Goal: Transaction & Acquisition: Purchase product/service

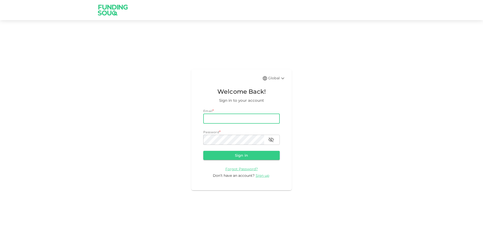
type input "[PERSON_NAME][EMAIL_ADDRESS][PERSON_NAME][DOMAIN_NAME]"
click at [203, 151] on button "Sign in" at bounding box center [241, 155] width 76 height 9
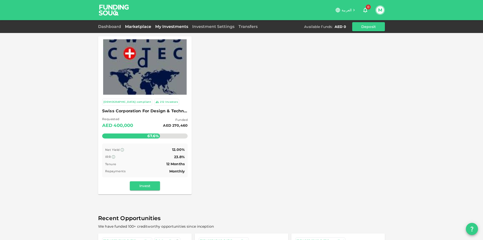
drag, startPoint x: 166, startPoint y: 23, endPoint x: 166, endPoint y: 26, distance: 3.0
click at [166, 23] on div "Dashboard Marketplace My Investments Investment Settings Transfers Available Fu…" at bounding box center [241, 26] width 287 height 9
click at [166, 27] on link "My Investments" at bounding box center [171, 26] width 37 height 5
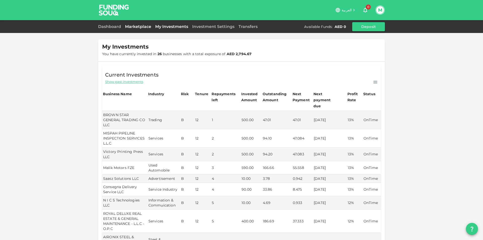
click at [130, 25] on link "Marketplace" at bounding box center [138, 26] width 30 height 5
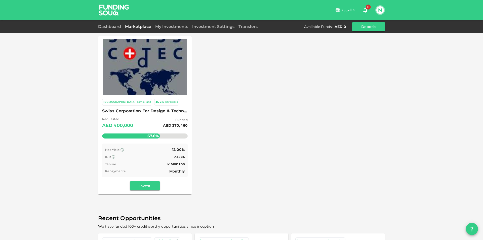
click at [149, 112] on span "Swiss Corporation For Design & Technology Trading LLC" at bounding box center [145, 110] width 86 height 7
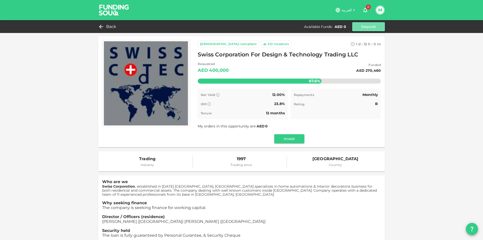
click at [378, 27] on button "Deposit" at bounding box center [368, 26] width 33 height 9
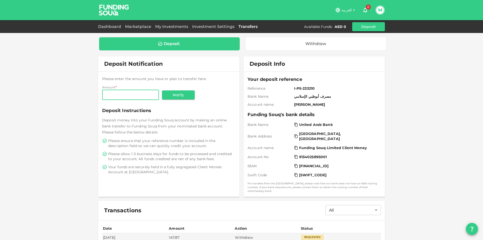
click at [347, 10] on span "العربية" at bounding box center [347, 10] width 10 height 5
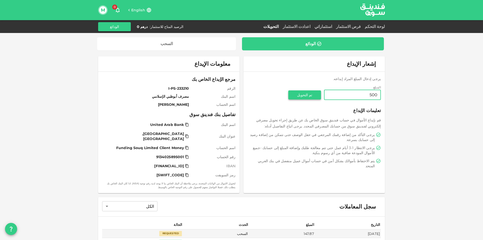
type input "500"
click at [312, 95] on button "تم التحويل" at bounding box center [304, 94] width 33 height 9
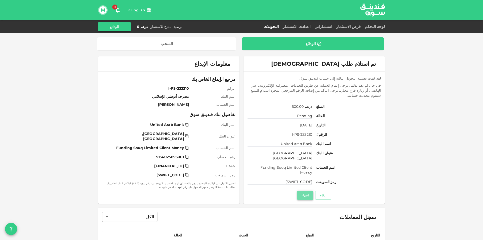
click at [303, 190] on button "انتهاء" at bounding box center [305, 194] width 16 height 9
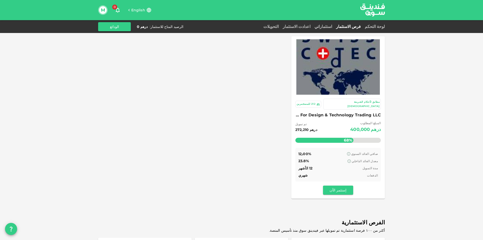
click at [327, 111] on span "Swiss Corporation For Design & Technology Trading LLC" at bounding box center [338, 114] width 86 height 7
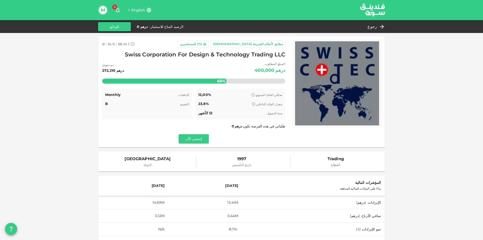
click at [137, 10] on span "English" at bounding box center [138, 10] width 14 height 5
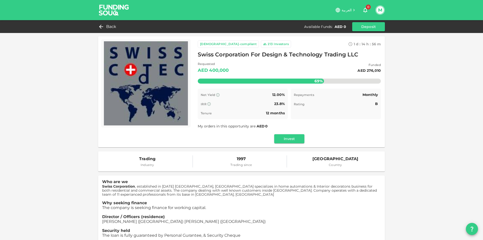
click at [108, 13] on img at bounding box center [114, 10] width 38 height 20
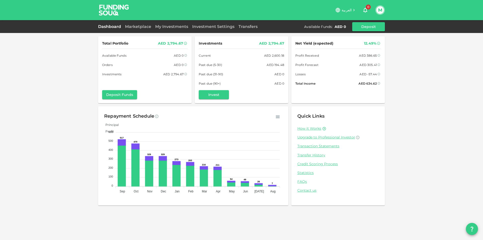
click at [108, 13] on img at bounding box center [114, 10] width 38 height 20
click at [109, 9] on img at bounding box center [114, 10] width 38 height 20
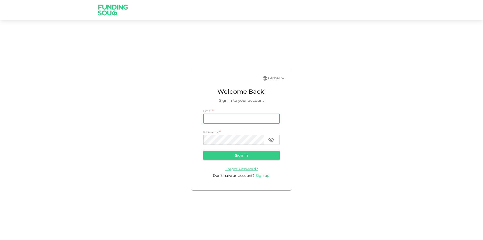
click at [243, 117] on input "email" at bounding box center [241, 118] width 76 height 10
type input "mohamed.ayyash@gmail.com"
click at [203, 151] on button "Sign in" at bounding box center [241, 155] width 76 height 9
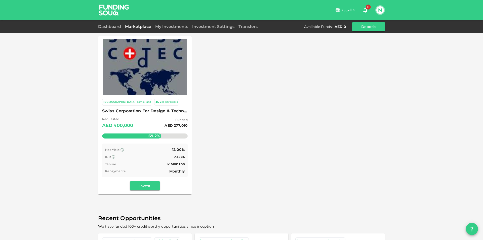
click at [120, 6] on img at bounding box center [114, 10] width 38 height 20
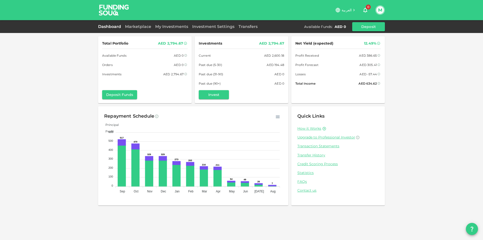
click at [121, 7] on img at bounding box center [114, 10] width 38 height 20
click at [114, 12] on img at bounding box center [114, 10] width 38 height 20
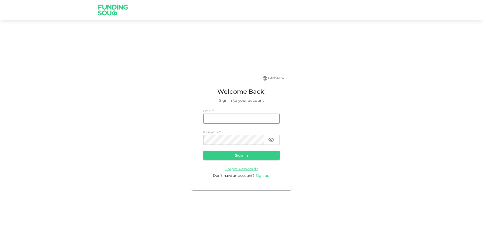
click at [244, 122] on input "email" at bounding box center [241, 118] width 76 height 10
type input "mohamed.ayyash@gmail.com"
click at [203, 151] on button "Sign in" at bounding box center [241, 155] width 76 height 9
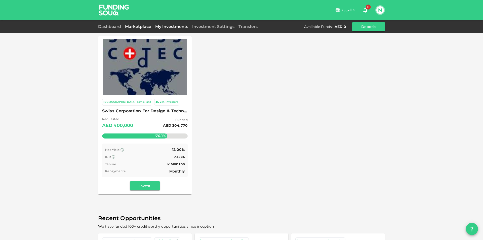
click at [165, 26] on link "My Investments" at bounding box center [171, 26] width 37 height 5
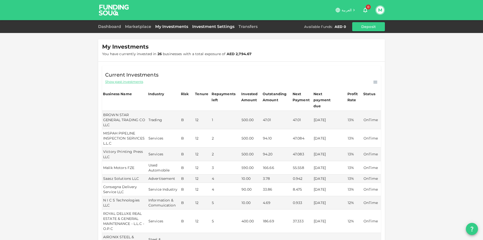
click at [197, 25] on link "Investment Settings" at bounding box center [213, 26] width 46 height 5
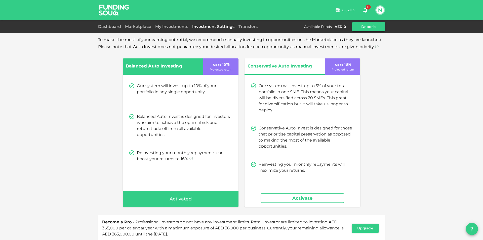
click at [357, 24] on button "Deposit" at bounding box center [368, 26] width 33 height 9
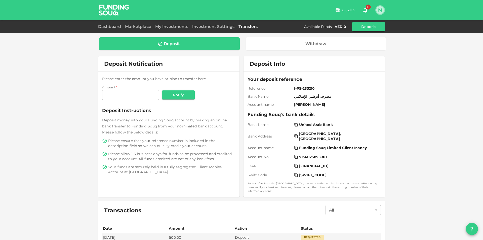
click at [379, 8] on button "M" at bounding box center [380, 10] width 8 height 8
click at [208, 26] on div at bounding box center [241, 120] width 483 height 240
click at [211, 24] on link "Investment Settings" at bounding box center [213, 26] width 46 height 5
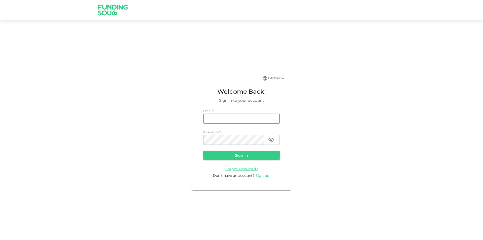
click at [213, 118] on input "email" at bounding box center [241, 118] width 76 height 10
type input "[PERSON_NAME][EMAIL_ADDRESS][PERSON_NAME][DOMAIN_NAME]"
click at [203, 151] on button "Sign in" at bounding box center [241, 155] width 76 height 9
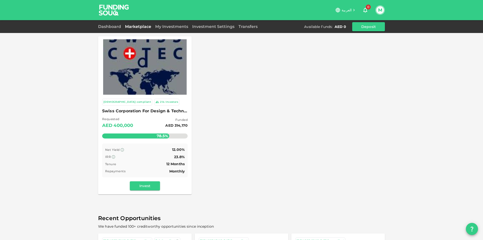
click at [171, 29] on div "My Investments" at bounding box center [171, 27] width 37 height 6
click at [163, 110] on span "Swiss Corporation For Design & Technology Trading LLC" at bounding box center [145, 110] width 86 height 7
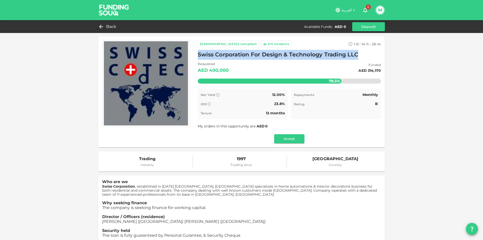
drag, startPoint x: 197, startPoint y: 54, endPoint x: 359, endPoint y: 57, distance: 161.8
click at [359, 57] on div "Swiss Corporation For Design & Technology Trading LLC" at bounding box center [289, 55] width 183 height 10
copy span "Swiss Corporation For Design & Technology Trading LLC"
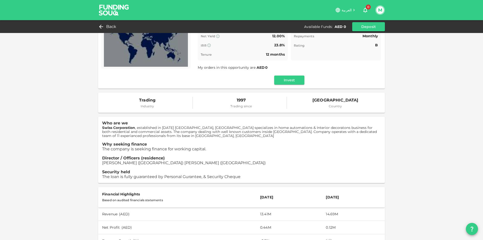
scroll to position [41, 0]
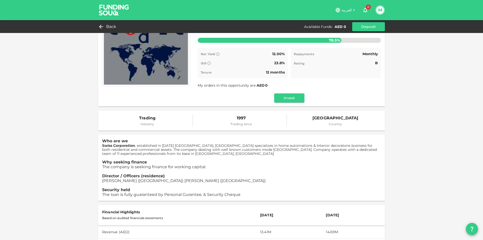
click at [106, 12] on img at bounding box center [114, 10] width 38 height 20
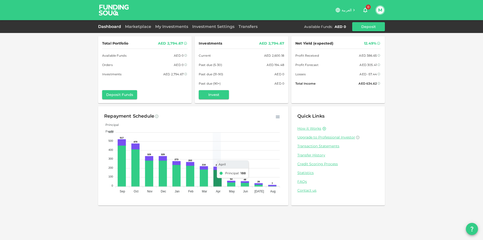
click at [219, 171] on icon at bounding box center [217, 177] width 7 height 17
click at [215, 177] on icon at bounding box center [217, 177] width 7 height 17
click at [216, 166] on foreignobject "Principal Profit" at bounding box center [193, 157] width 178 height 75
click at [346, 11] on span "العربية" at bounding box center [347, 10] width 10 height 5
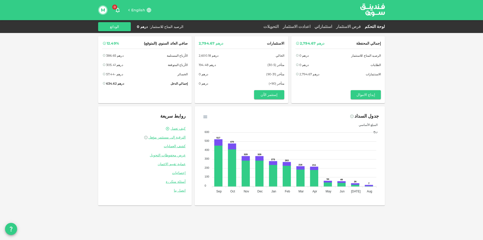
click at [373, 14] on img at bounding box center [373, 9] width 38 height 19
click at [381, 8] on img at bounding box center [373, 9] width 38 height 19
click at [354, 28] on link "فرص الاستثمار" at bounding box center [348, 26] width 29 height 5
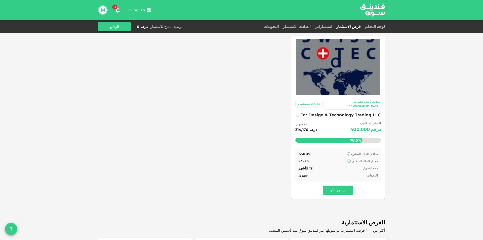
click at [374, 29] on div "لوحة التحكم" at bounding box center [374, 27] width 22 height 6
click at [374, 28] on link "لوحة التحكم" at bounding box center [374, 26] width 22 height 5
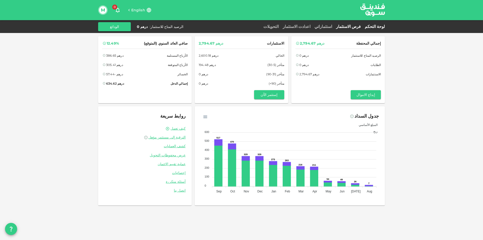
click at [352, 26] on link "فرص الاستثمار" at bounding box center [348, 26] width 29 height 5
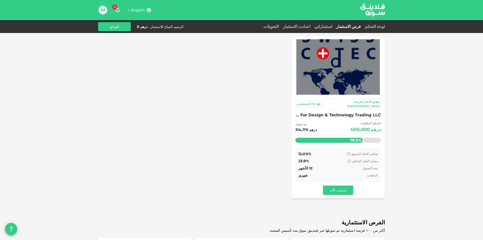
click at [369, 9] on img at bounding box center [373, 9] width 38 height 19
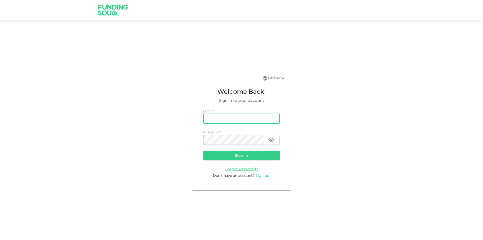
click at [246, 121] on input "email" at bounding box center [241, 118] width 76 height 10
type input "[PERSON_NAME][EMAIL_ADDRESS][PERSON_NAME][DOMAIN_NAME]"
click at [203, 151] on button "Sign in" at bounding box center [241, 155] width 76 height 9
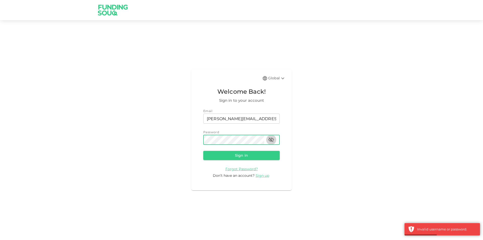
click at [274, 139] on button "button" at bounding box center [271, 140] width 10 height 10
click at [203, 151] on button "Sign in" at bounding box center [241, 155] width 76 height 9
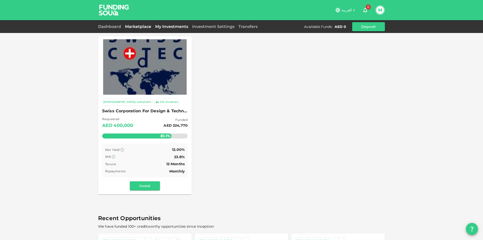
click at [169, 26] on link "My Investments" at bounding box center [171, 26] width 37 height 5
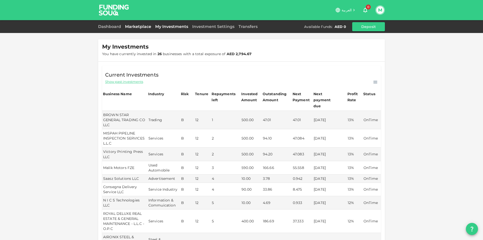
click at [136, 27] on link "Marketplace" at bounding box center [138, 26] width 30 height 5
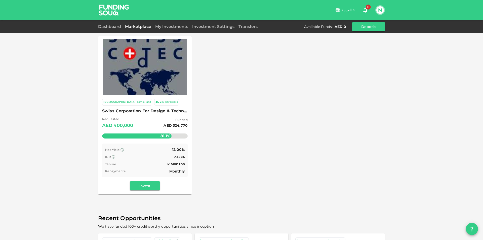
click at [103, 24] on link "Dashboard" at bounding box center [110, 26] width 25 height 5
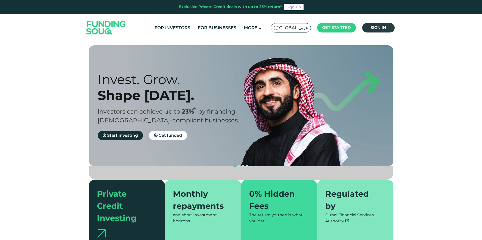
click at [374, 29] on span "Sign in" at bounding box center [378, 27] width 16 height 5
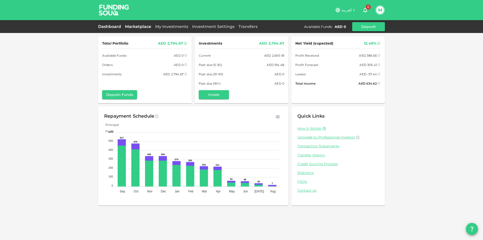
click at [139, 27] on link "Marketplace" at bounding box center [138, 26] width 30 height 5
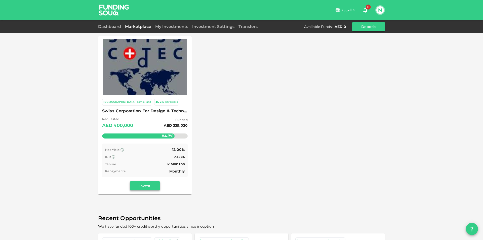
click at [145, 188] on button "Invest" at bounding box center [145, 185] width 30 height 9
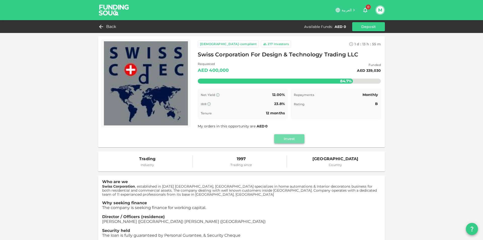
click at [290, 134] on button "Invest" at bounding box center [289, 138] width 30 height 9
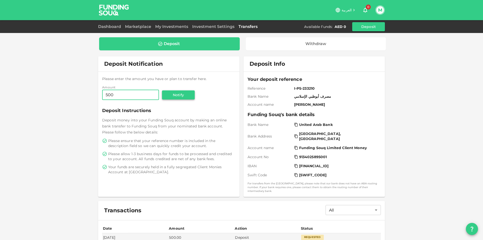
type input "500"
click at [175, 99] on button "Notify" at bounding box center [178, 94] width 33 height 9
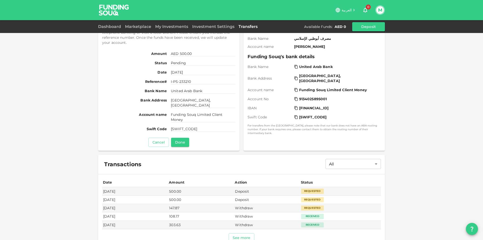
scroll to position [34, 0]
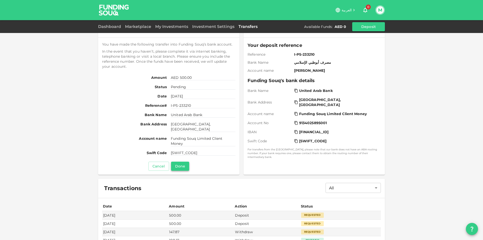
click at [179, 167] on button "Done" at bounding box center [180, 166] width 18 height 9
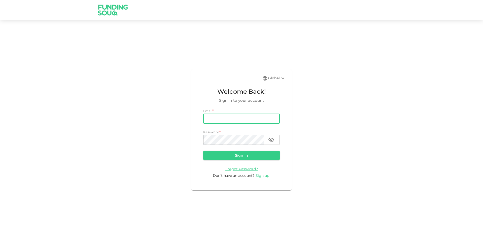
click at [228, 120] on input "email" at bounding box center [241, 118] width 76 height 10
type input "[PERSON_NAME][EMAIL_ADDRESS][PERSON_NAME][DOMAIN_NAME]"
click at [203, 151] on button "Sign in" at bounding box center [241, 155] width 76 height 9
click at [270, 139] on icon "button" at bounding box center [271, 139] width 6 height 5
click at [203, 151] on button "Sign in" at bounding box center [241, 155] width 76 height 9
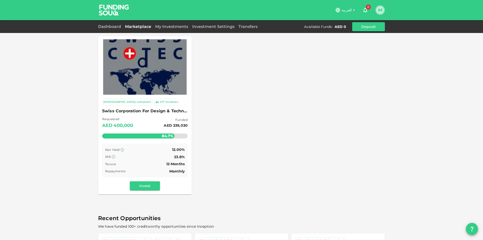
click at [378, 9] on button "M" at bounding box center [380, 10] width 8 height 8
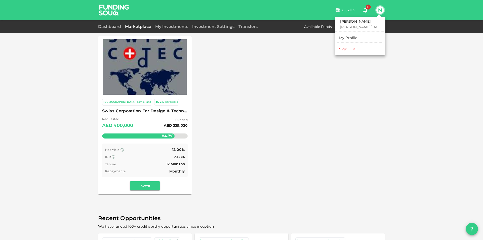
click at [355, 48] on li "Sign Out" at bounding box center [360, 49] width 46 height 8
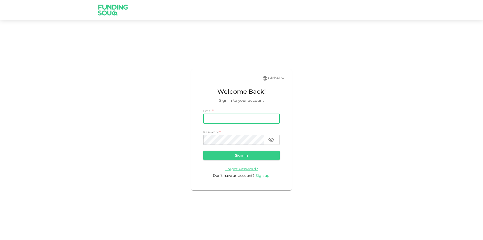
click at [239, 122] on input "email" at bounding box center [241, 118] width 76 height 10
type input "[PERSON_NAME][EMAIL_ADDRESS][PERSON_NAME][DOMAIN_NAME]"
click at [203, 151] on button "Sign in" at bounding box center [241, 155] width 76 height 9
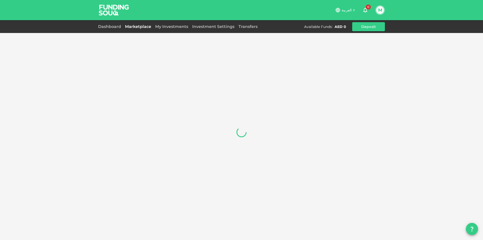
click at [270, 139] on div at bounding box center [241, 132] width 287 height 192
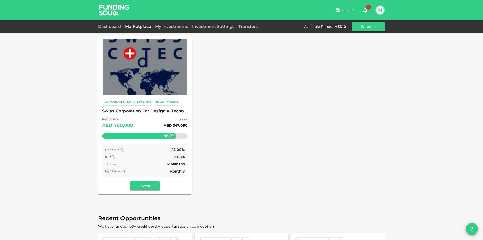
click at [381, 11] on button "M" at bounding box center [380, 10] width 8 height 8
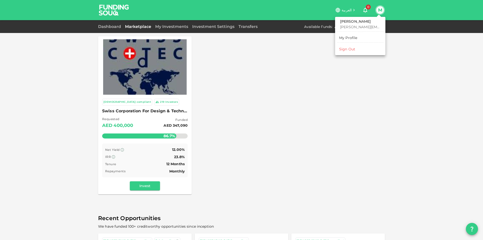
click at [363, 49] on li "Sign Out" at bounding box center [360, 49] width 46 height 8
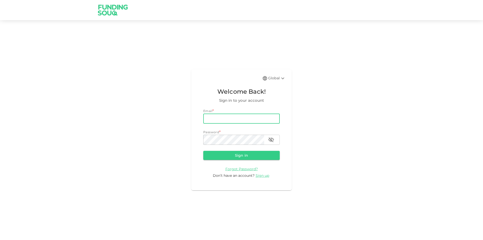
type input "[PERSON_NAME][EMAIL_ADDRESS][PERSON_NAME][DOMAIN_NAME]"
click at [203, 151] on button "Sign in" at bounding box center [241, 155] width 76 height 9
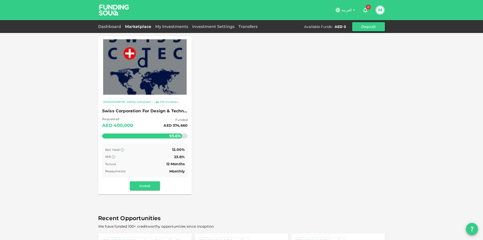
click at [370, 29] on button "Deposit" at bounding box center [368, 26] width 33 height 9
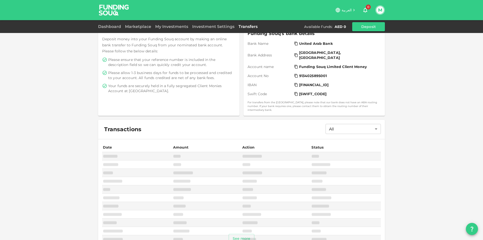
scroll to position [69, 0]
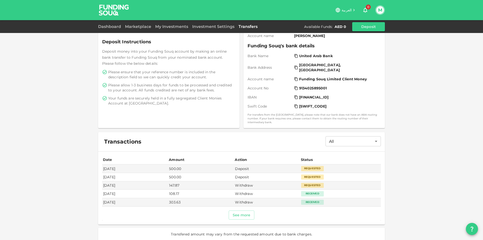
click at [248, 173] on td "Deposit" at bounding box center [267, 177] width 66 height 8
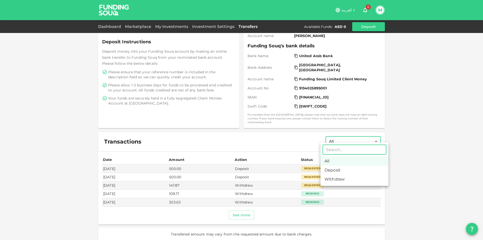
click at [361, 141] on body "العربية 0 M Dashboard Marketplace My Investments Investment Settings Transfers …" at bounding box center [241, 120] width 483 height 240
click at [417, 150] on div at bounding box center [241, 120] width 483 height 240
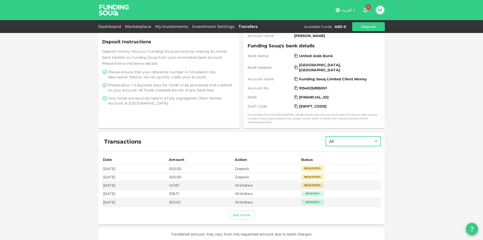
click at [119, 165] on td "[DATE]" at bounding box center [135, 168] width 66 height 8
drag, startPoint x: 119, startPoint y: 165, endPoint x: 433, endPoint y: 166, distance: 314.5
click at [433, 166] on div "Deposit Withdraw Deposit Notification Please enter the amount you have or plan …" at bounding box center [241, 87] width 483 height 312
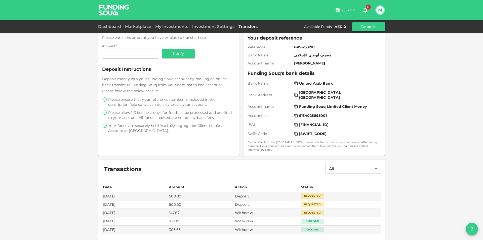
scroll to position [0, 0]
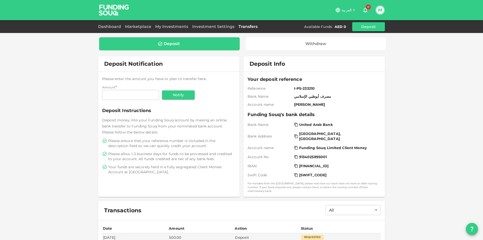
click at [379, 7] on button "M" at bounding box center [380, 10] width 8 height 8
